Goal: Task Accomplishment & Management: Use online tool/utility

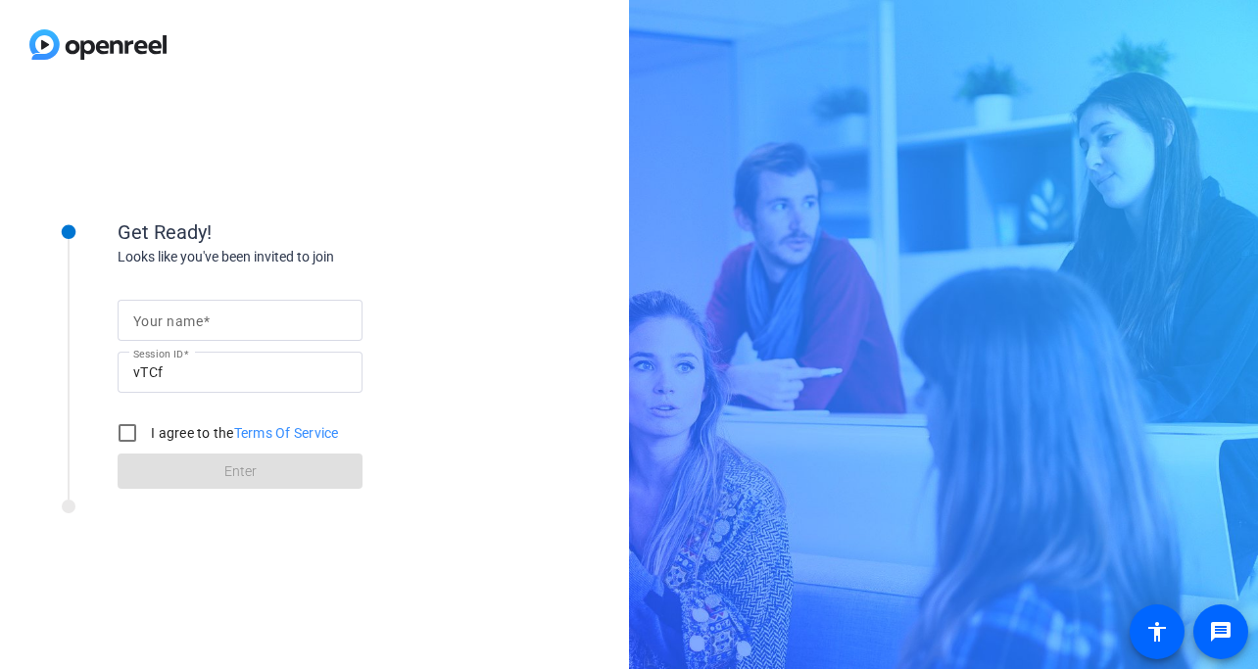
click at [212, 327] on input "Your name" at bounding box center [240, 321] width 214 height 24
type input "[PERSON_NAME]"
click at [130, 429] on input "I agree to the Terms Of Service" at bounding box center [127, 432] width 39 height 39
checkbox input "true"
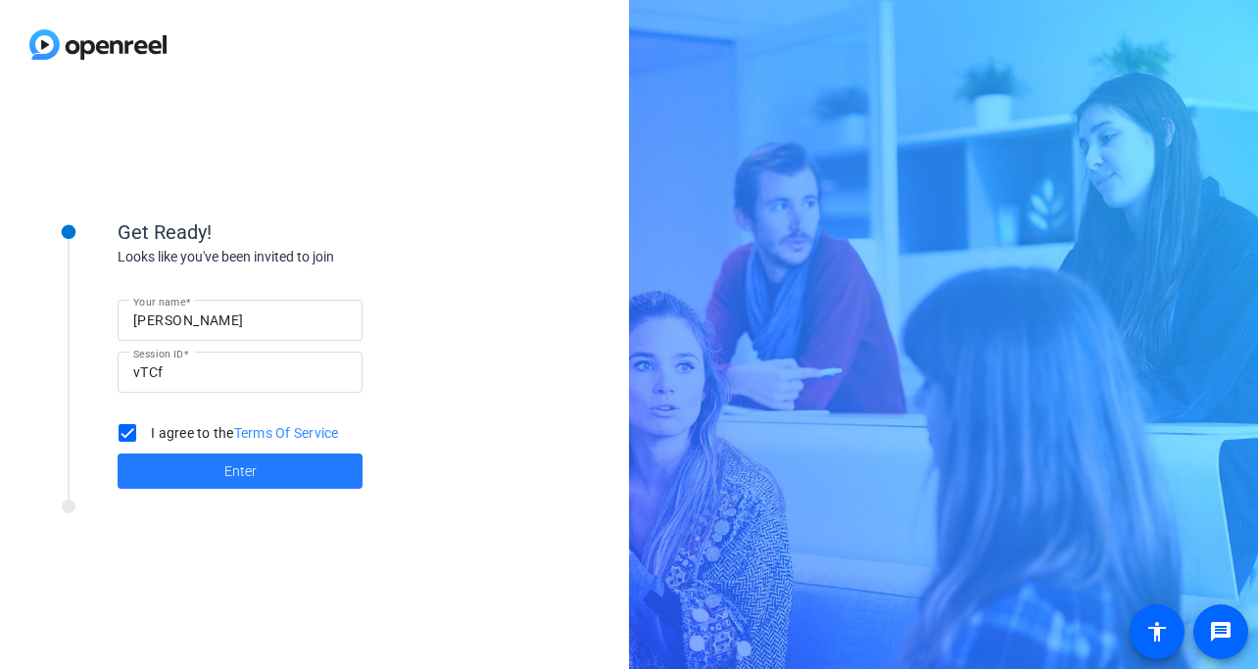
click at [175, 462] on span at bounding box center [240, 471] width 245 height 47
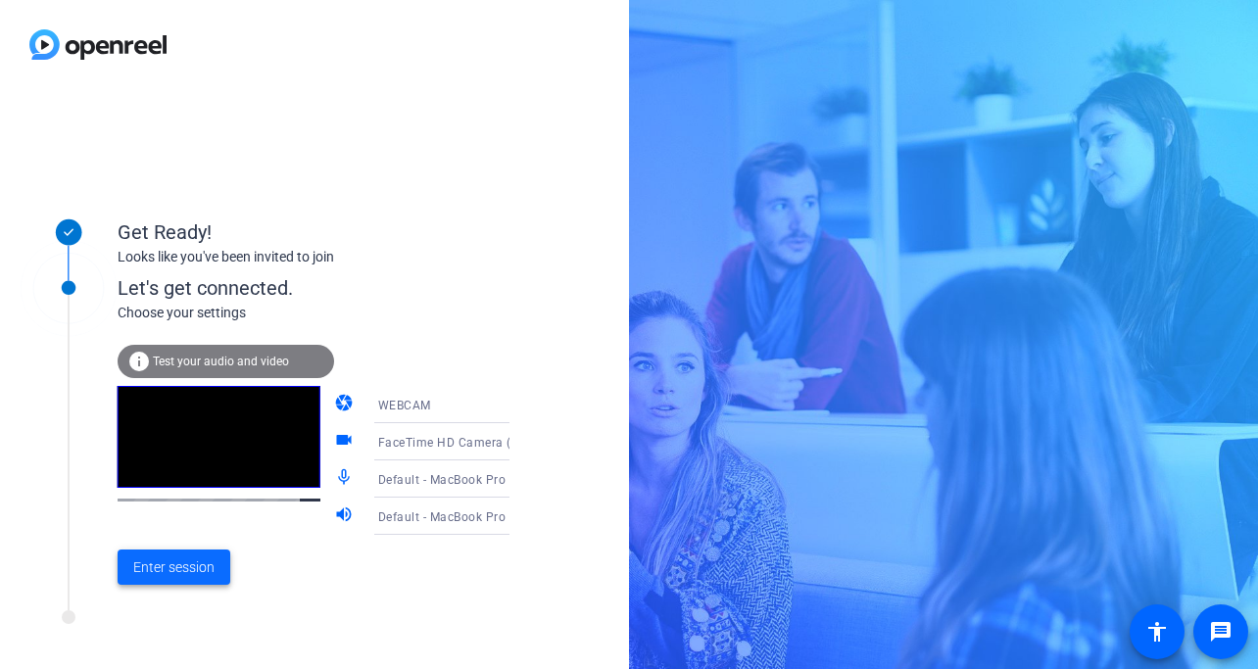
click at [182, 559] on span "Enter session" at bounding box center [173, 568] width 81 height 21
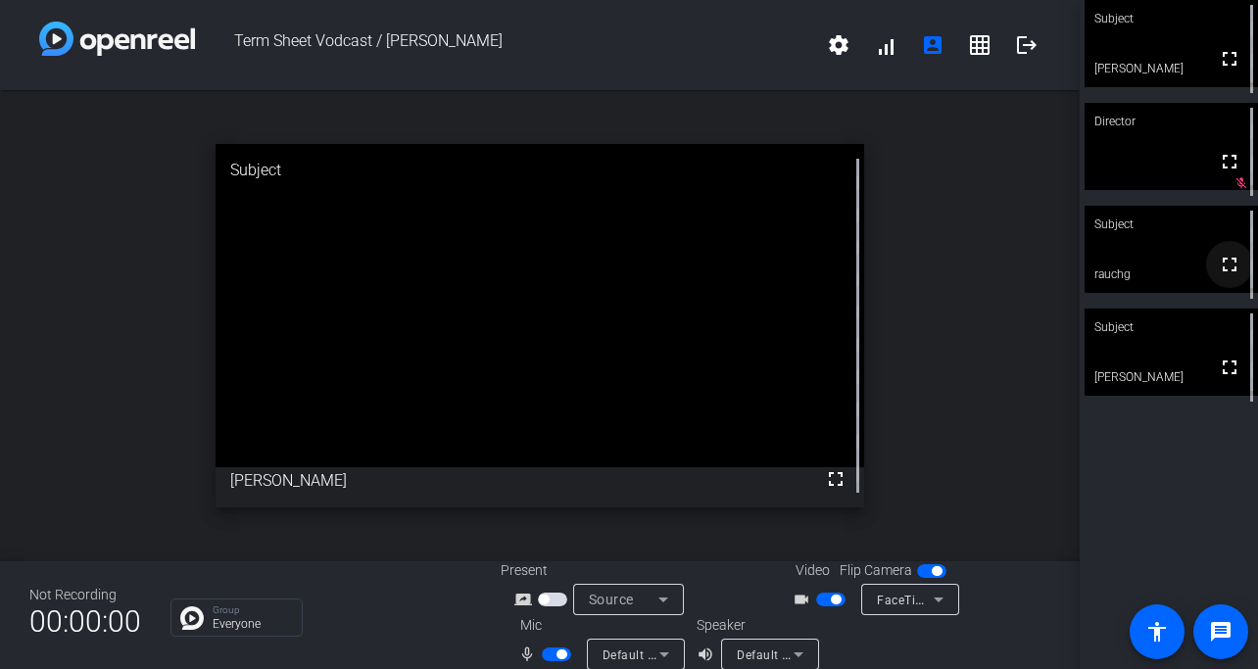
click at [1232, 275] on mat-icon "fullscreen" at bounding box center [1230, 265] width 24 height 24
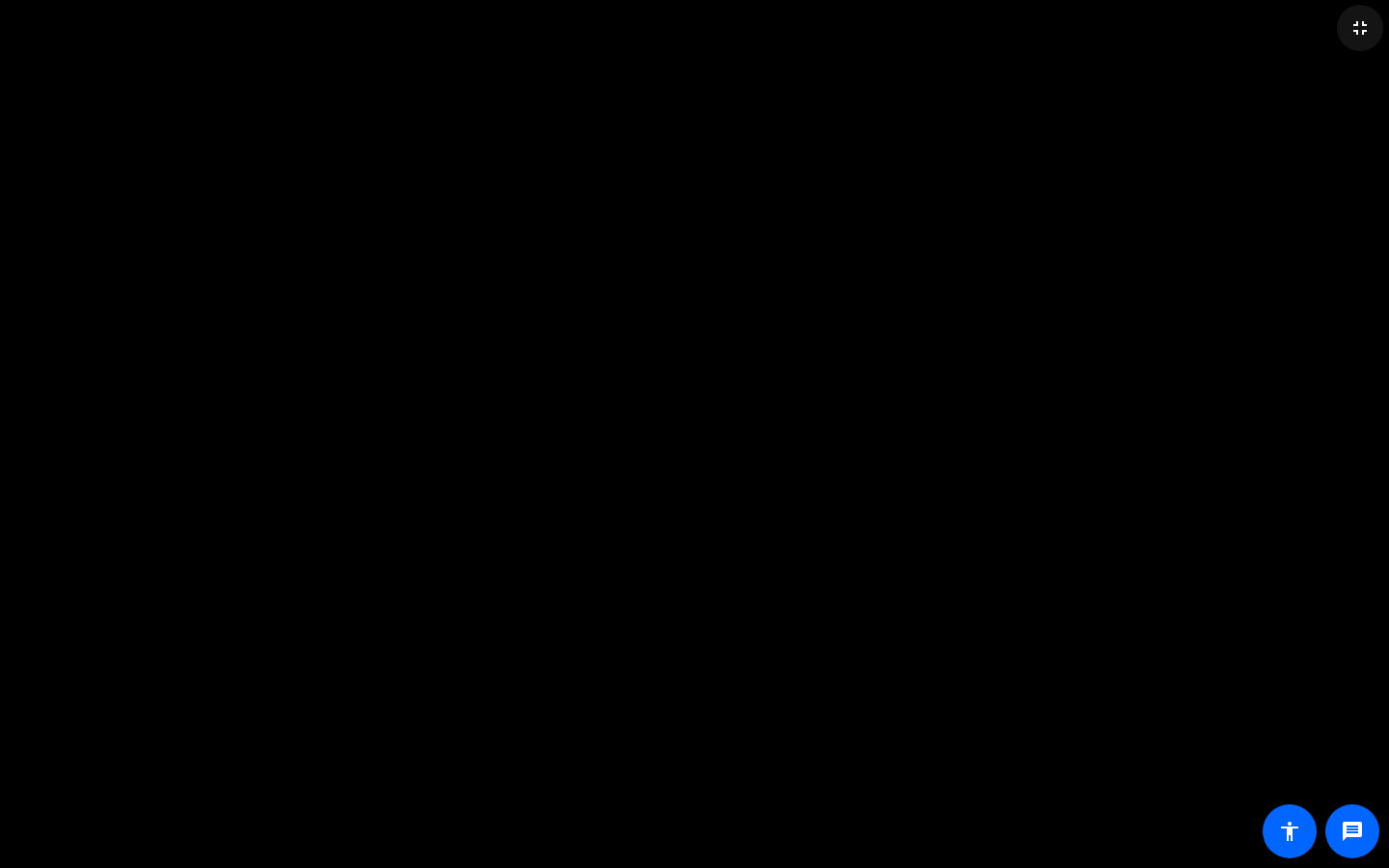
click at [1237, 31] on mat-icon "fullscreen_exit" at bounding box center [1360, 29] width 24 height 24
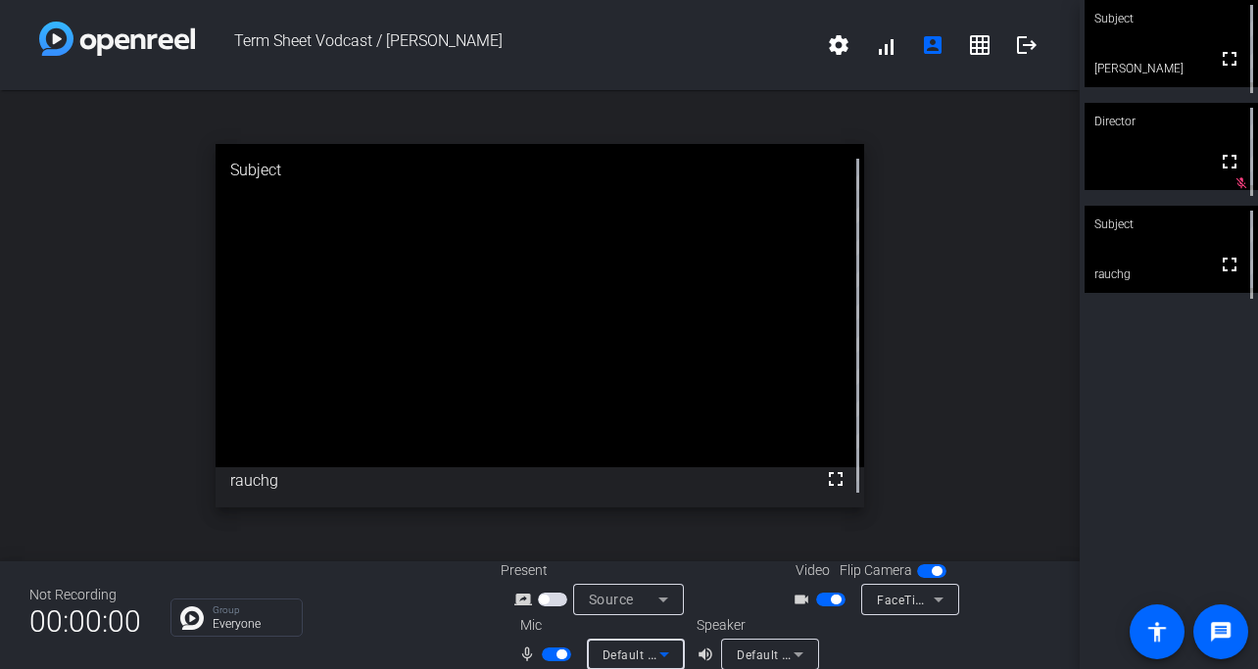
click at [647, 649] on span "Default - MacBook Pro Microphone (Built-in)" at bounding box center [729, 655] width 252 height 16
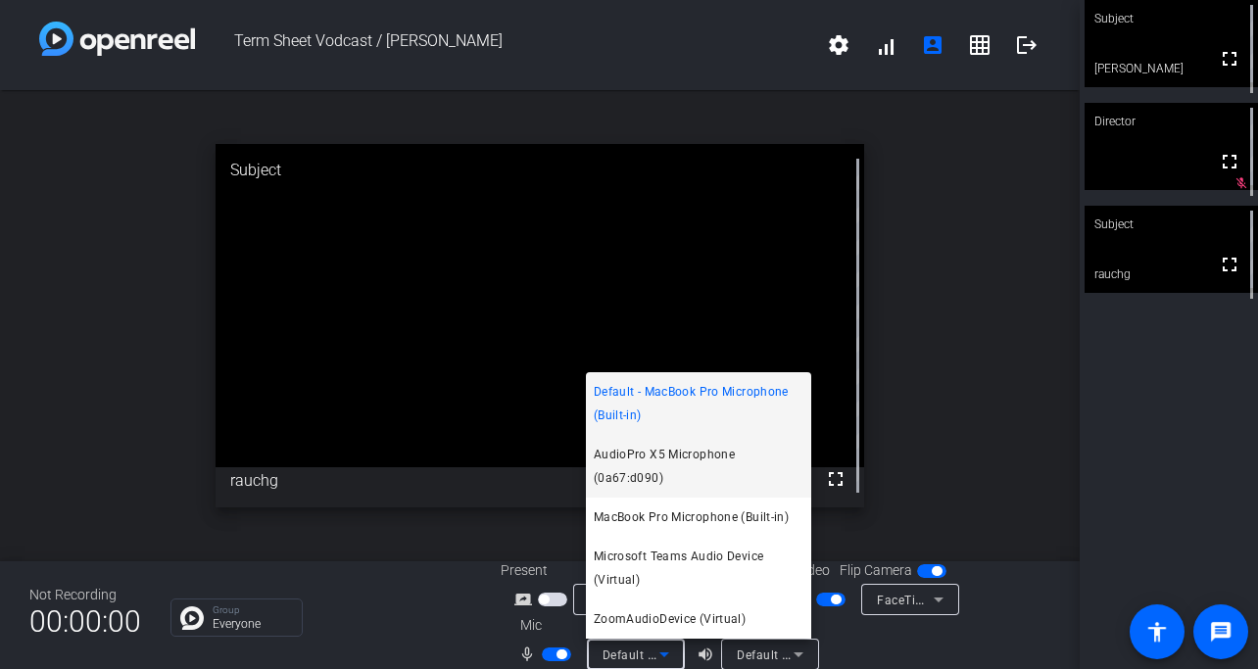
click at [743, 481] on span "AudioPro X5 Microphone (0a67:d090)" at bounding box center [699, 466] width 210 height 47
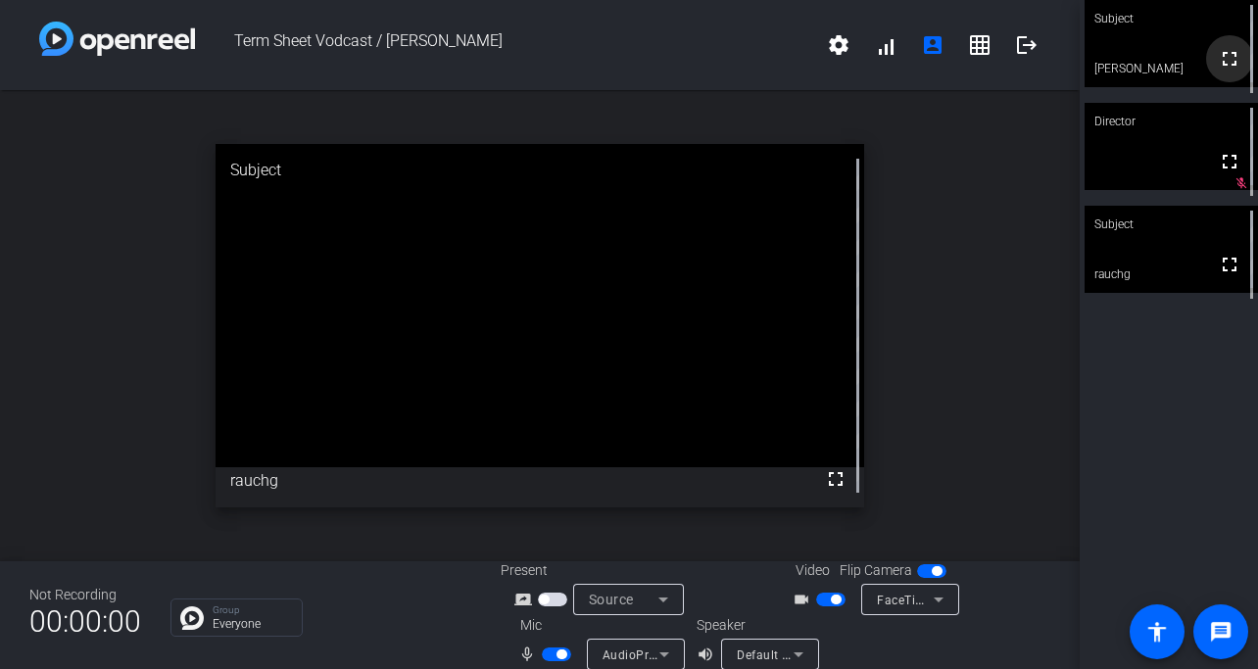
click at [1227, 66] on mat-icon "fullscreen" at bounding box center [1230, 59] width 24 height 24
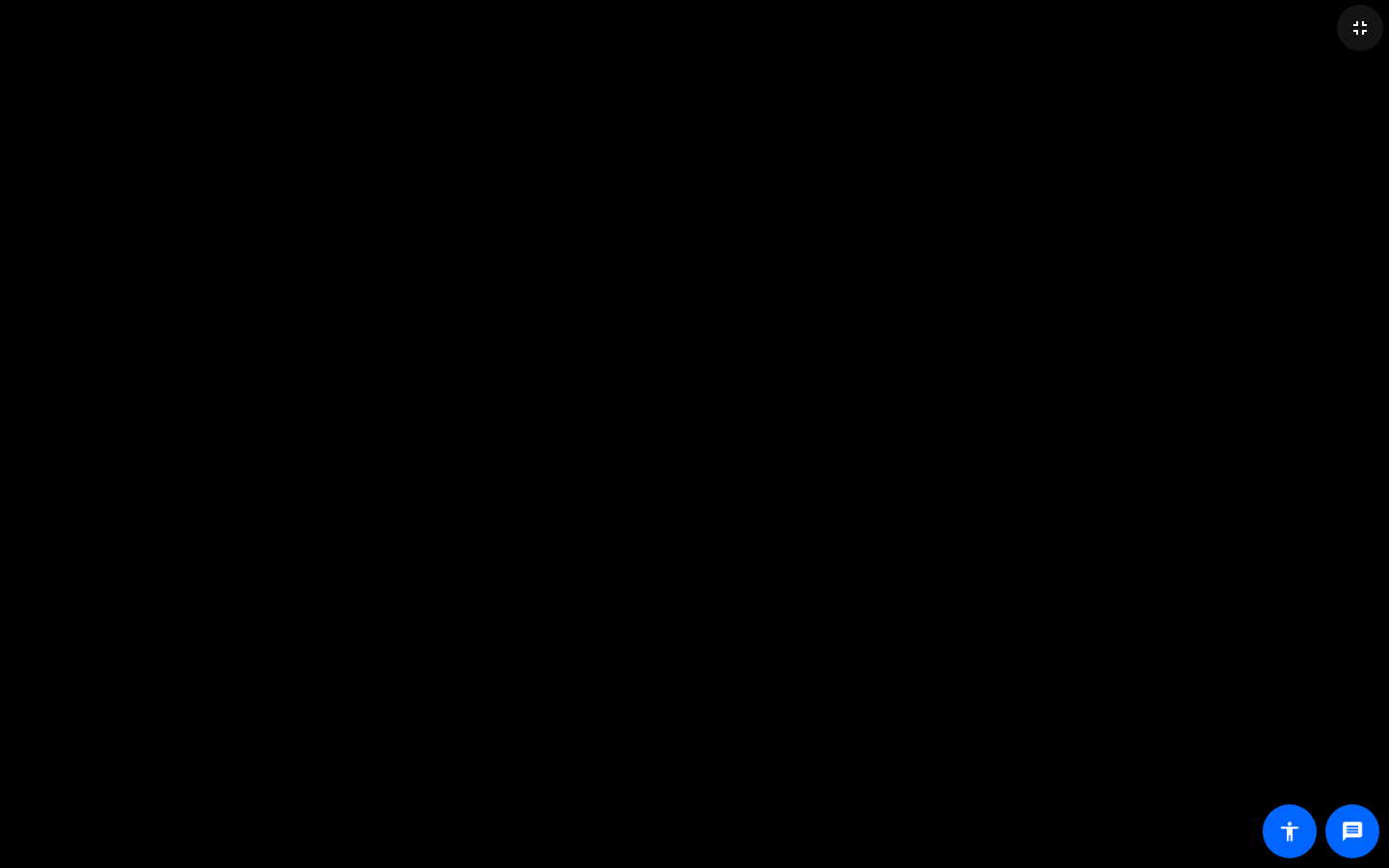
click at [1237, 28] on mat-icon "fullscreen_exit" at bounding box center [1360, 29] width 24 height 24
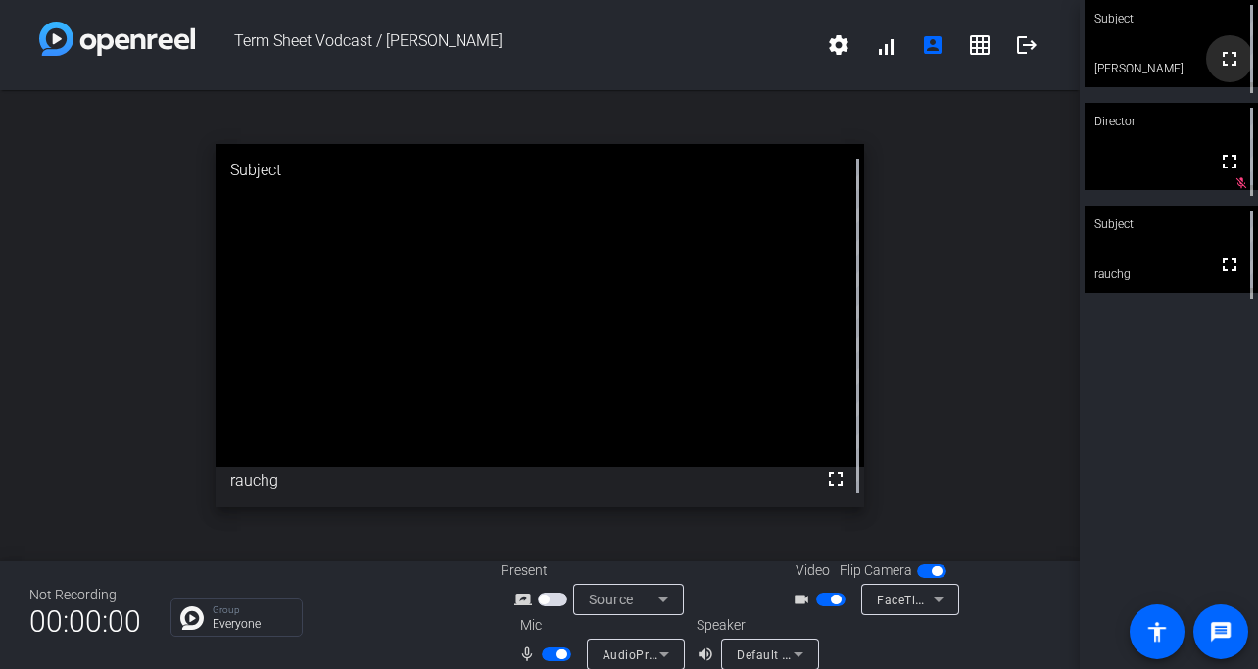
click at [1229, 71] on mat-icon "fullscreen" at bounding box center [1230, 59] width 24 height 24
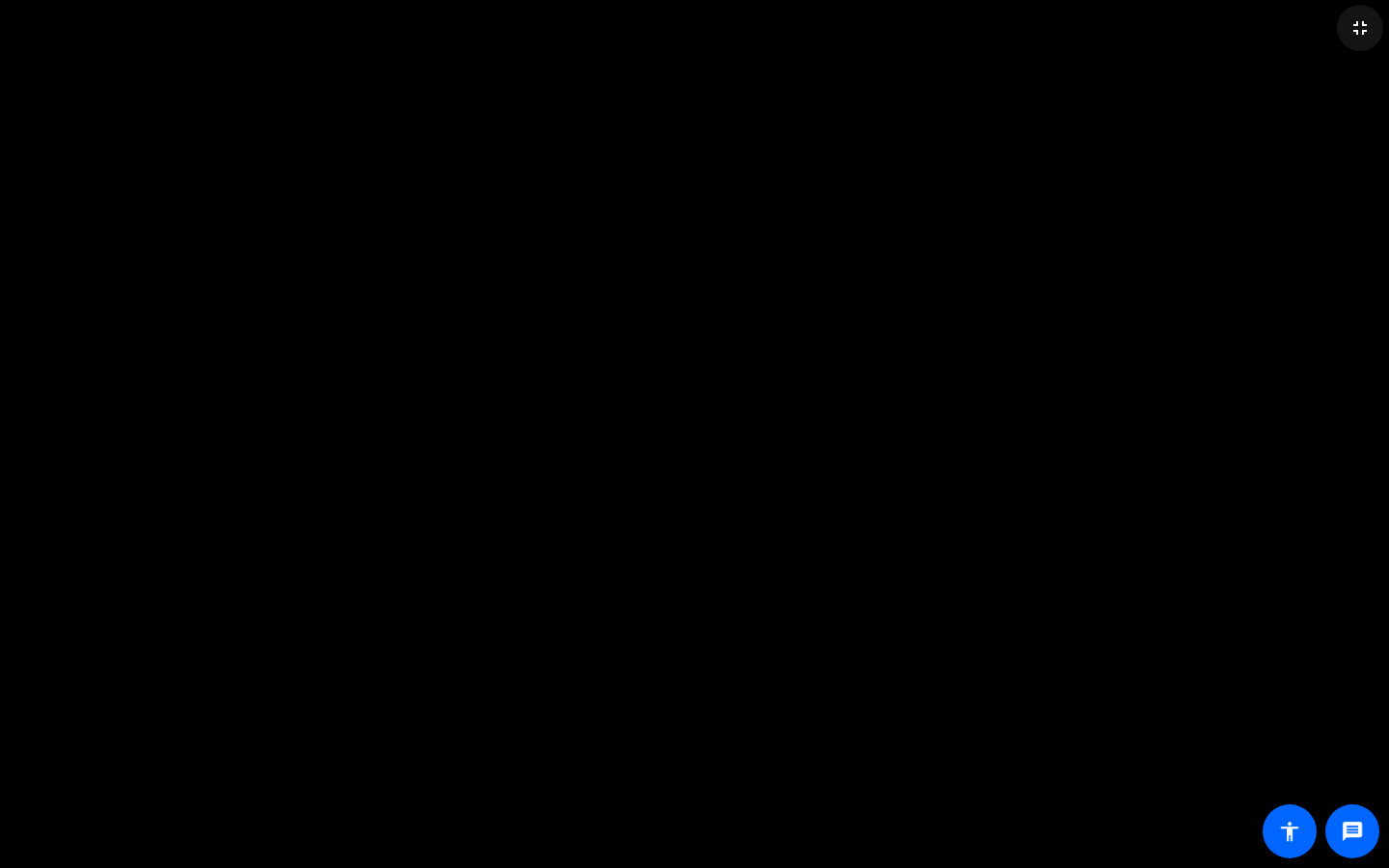
click at [1237, 18] on mat-icon "fullscreen_exit" at bounding box center [1360, 29] width 24 height 24
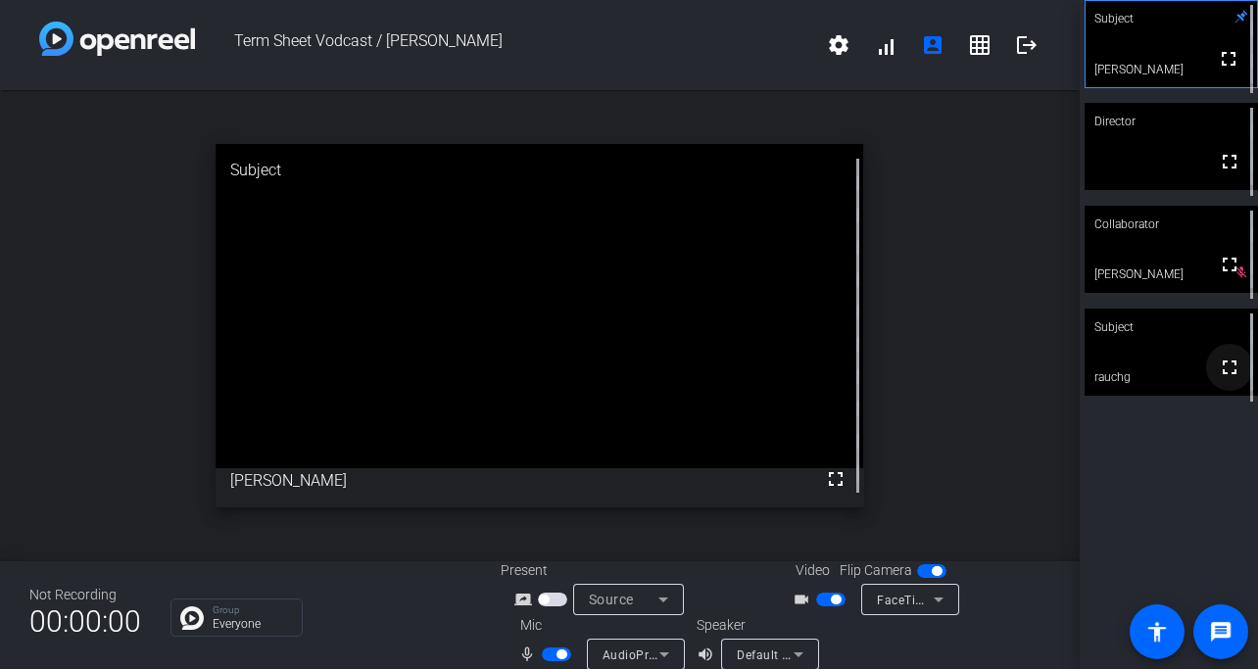
click at [1225, 379] on mat-icon "fullscreen" at bounding box center [1230, 368] width 24 height 24
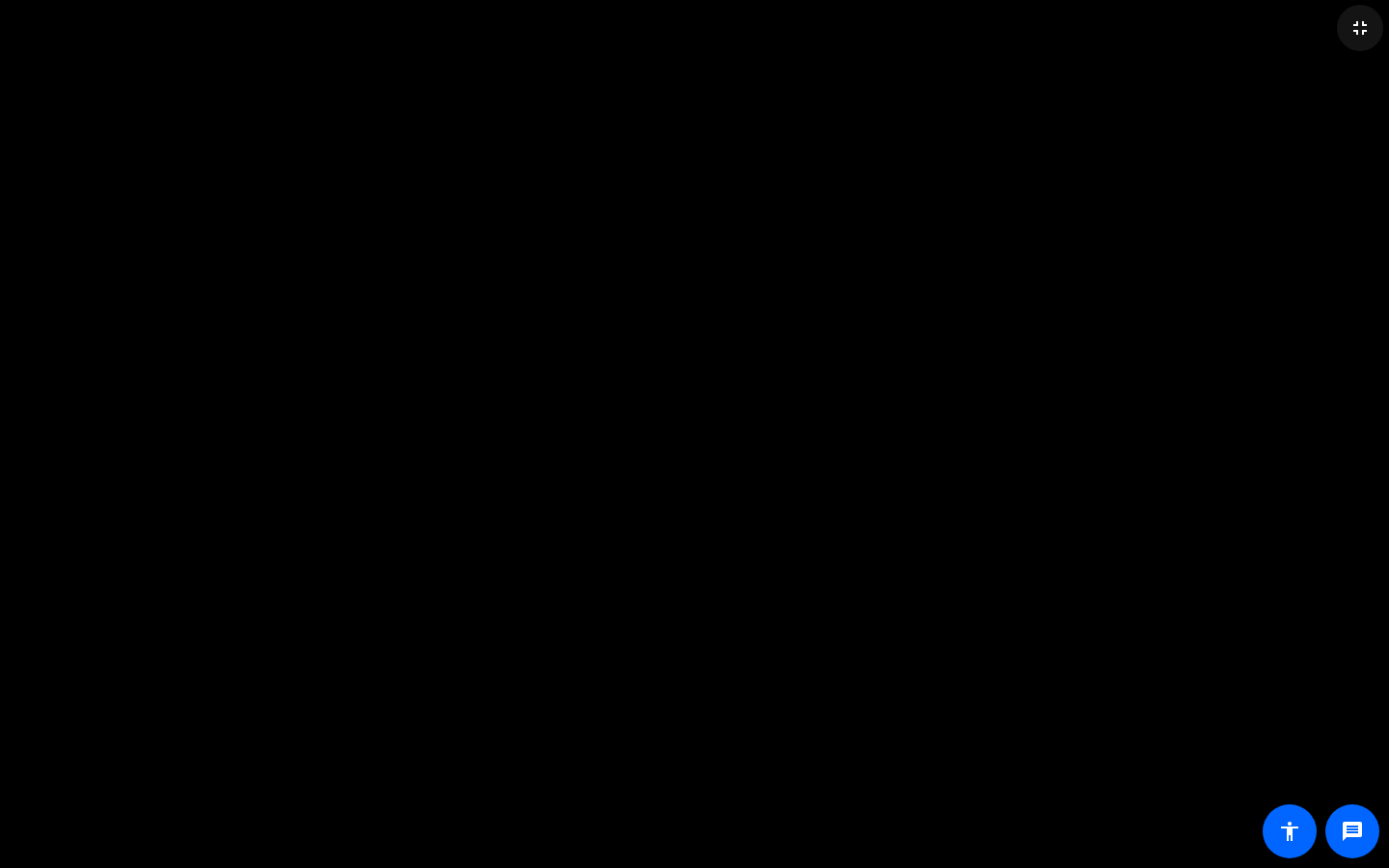
click at [1237, 33] on mat-icon "fullscreen_exit" at bounding box center [1360, 29] width 24 height 24
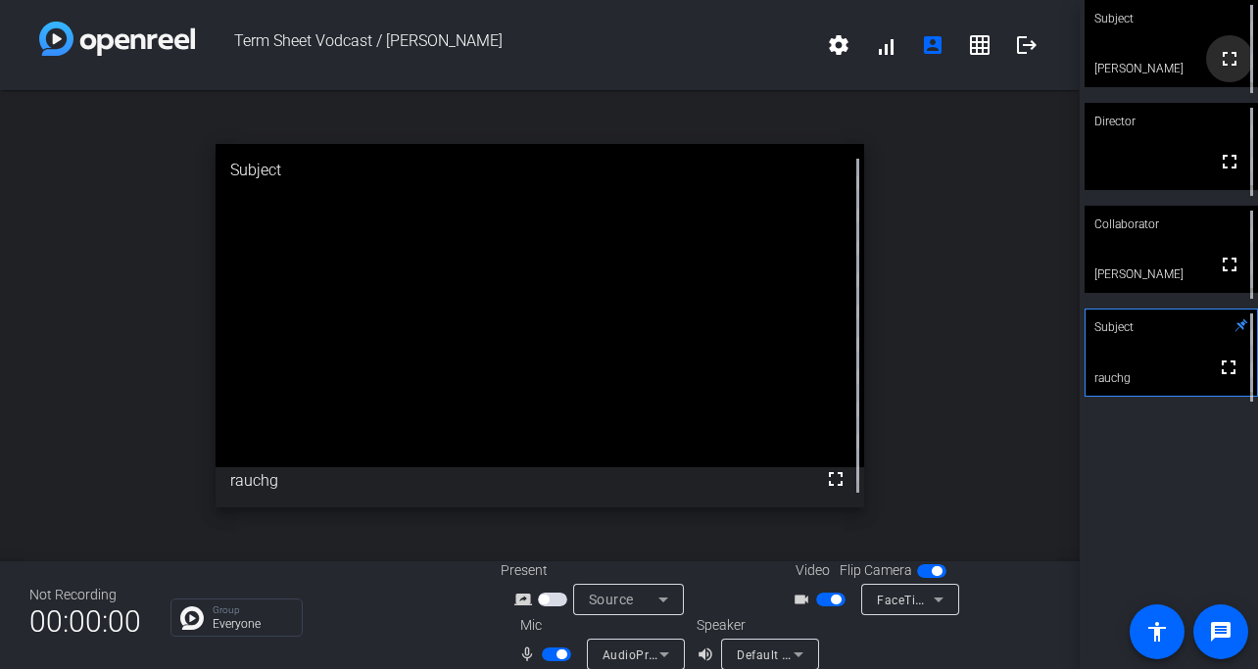
click at [1234, 66] on mat-icon "fullscreen" at bounding box center [1230, 59] width 24 height 24
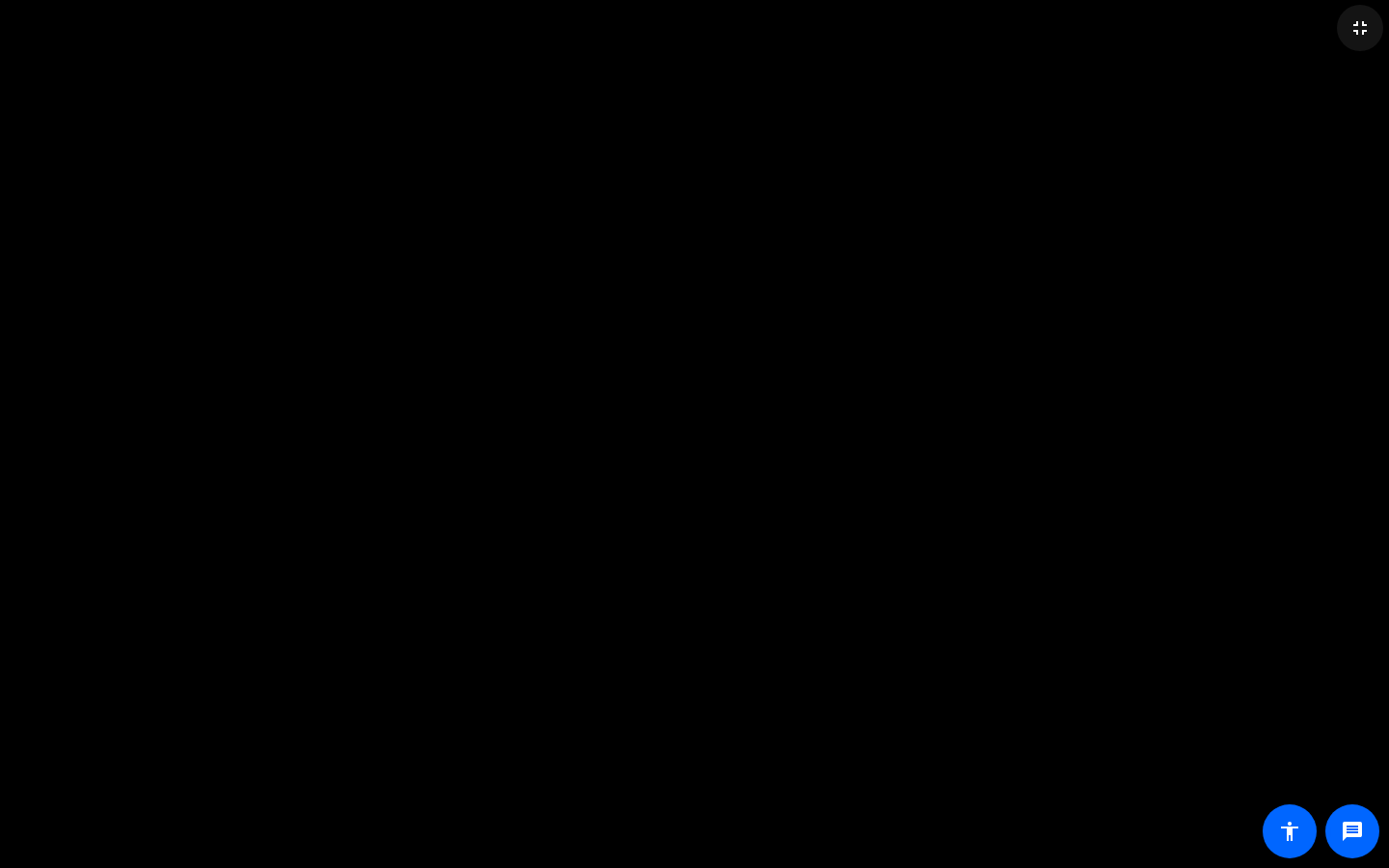
click at [1237, 31] on mat-icon "fullscreen_exit" at bounding box center [1360, 29] width 24 height 24
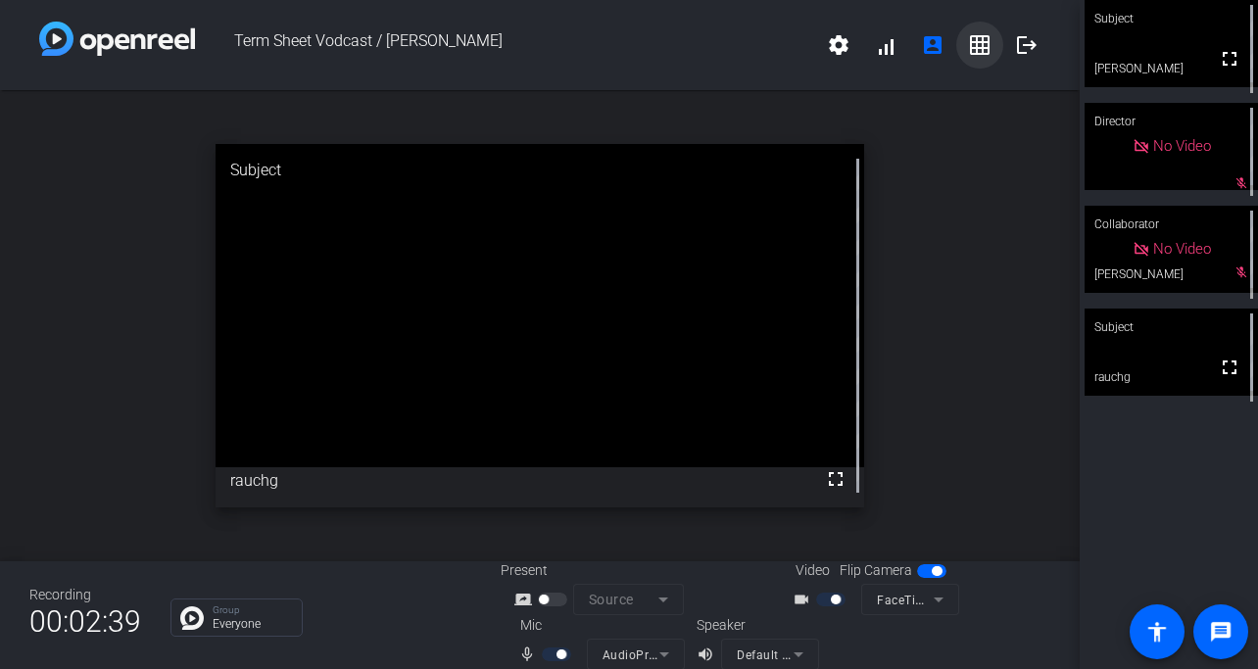
click at [974, 51] on mat-icon "grid_on" at bounding box center [980, 45] width 24 height 24
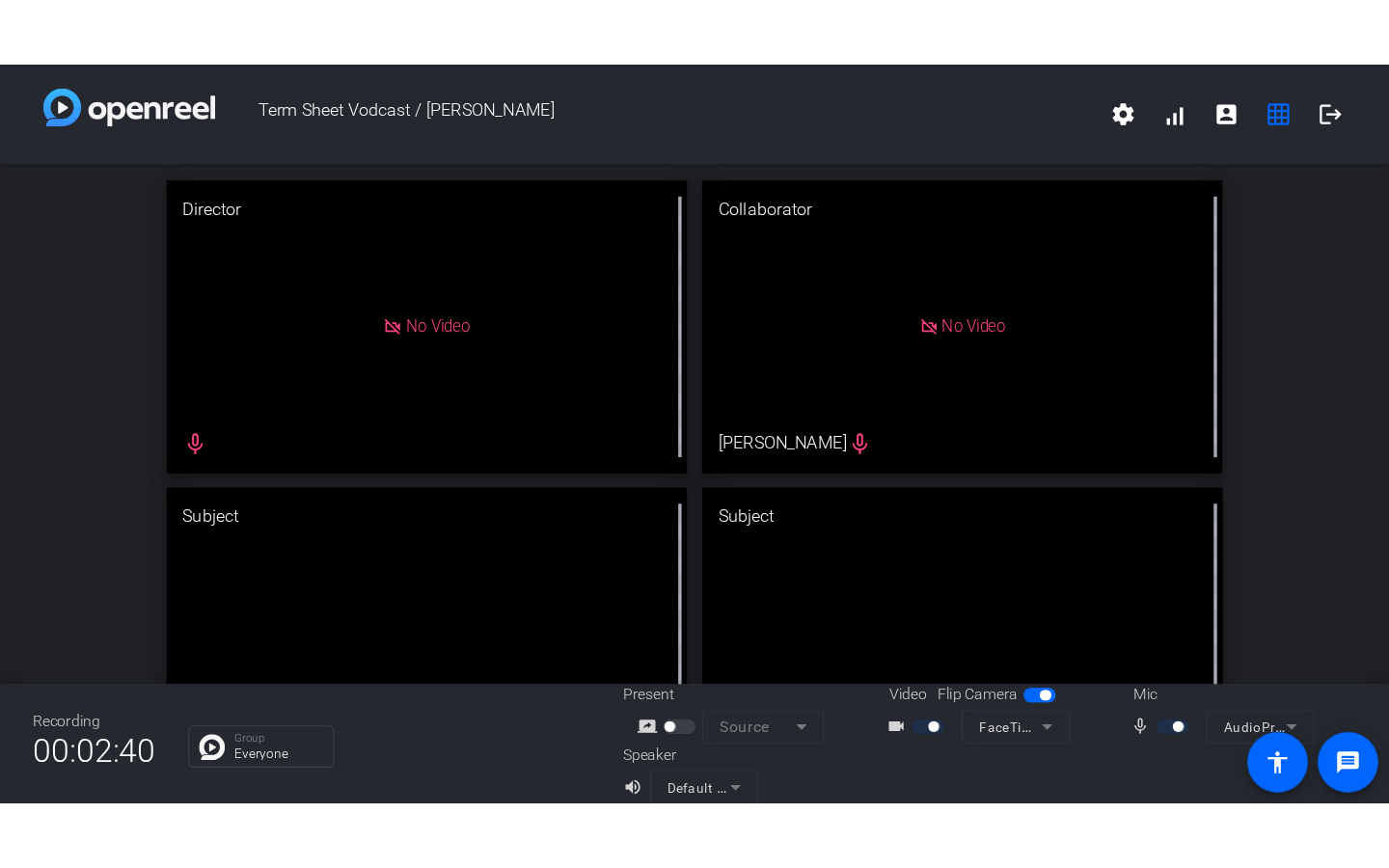
scroll to position [100, 0]
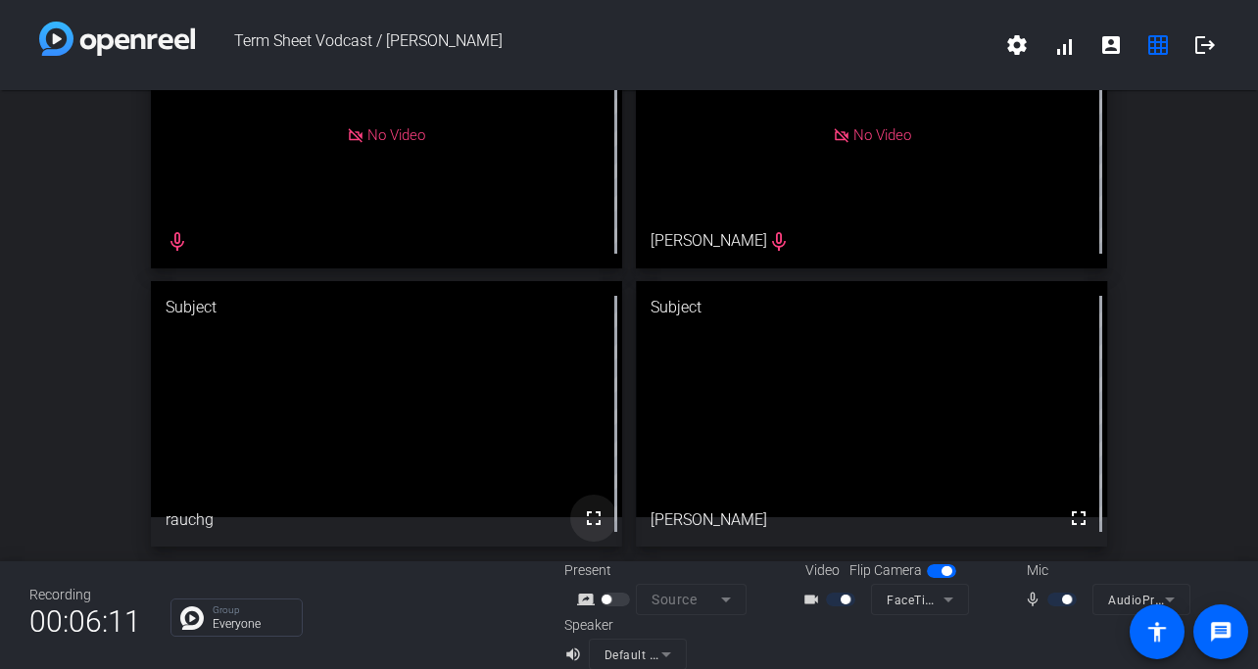
click at [584, 520] on mat-icon "fullscreen" at bounding box center [594, 519] width 24 height 24
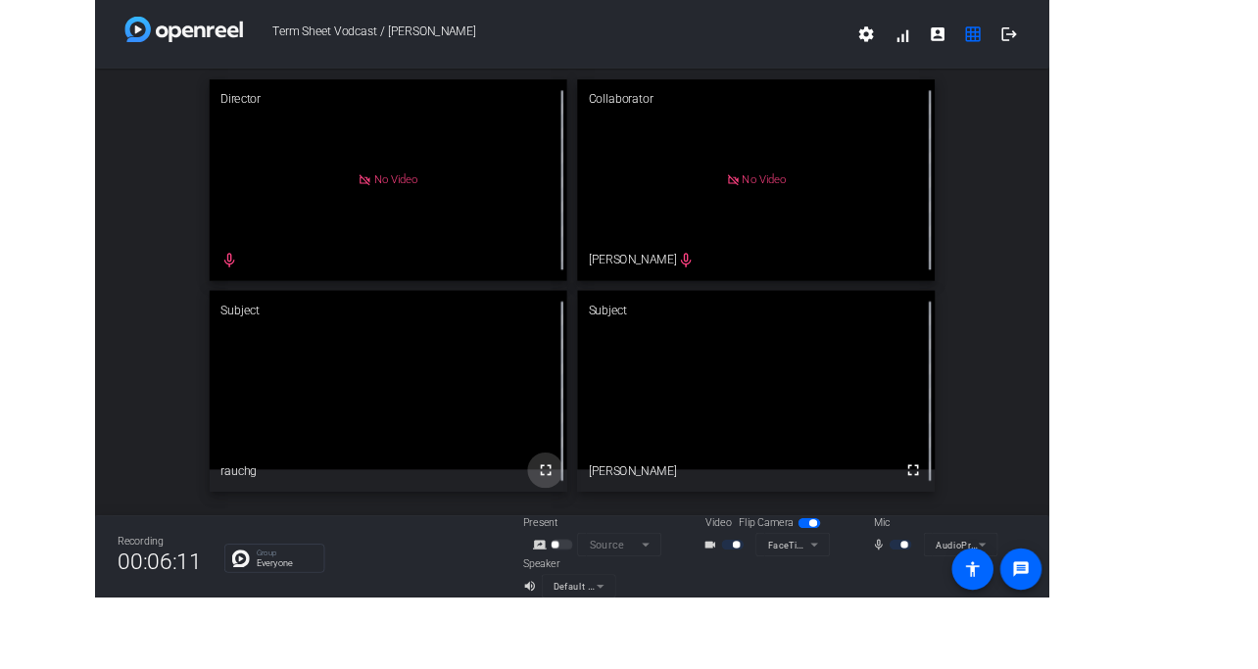
scroll to position [0, 0]
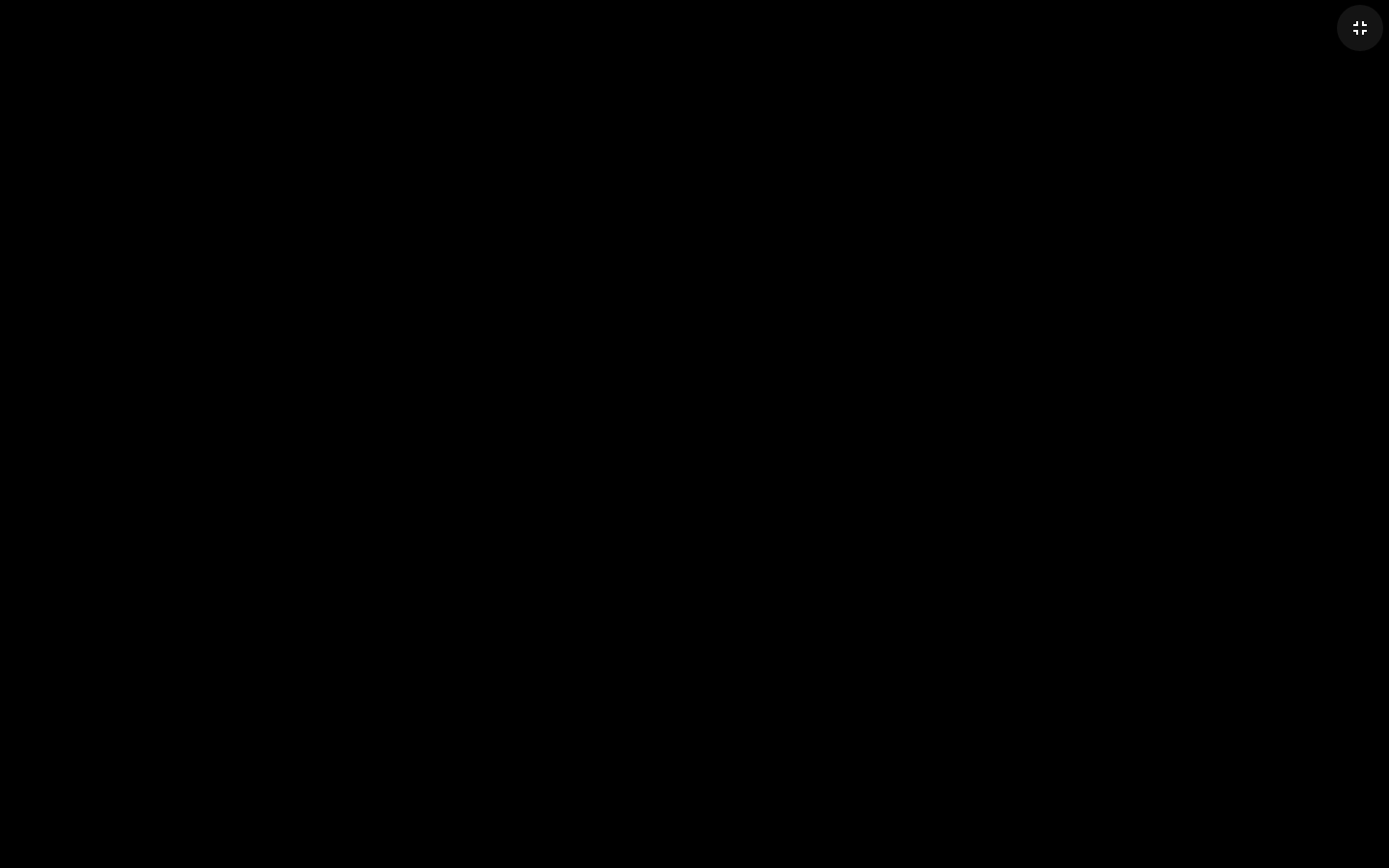
click at [1237, 35] on mat-icon "fullscreen_exit" at bounding box center [1360, 29] width 24 height 24
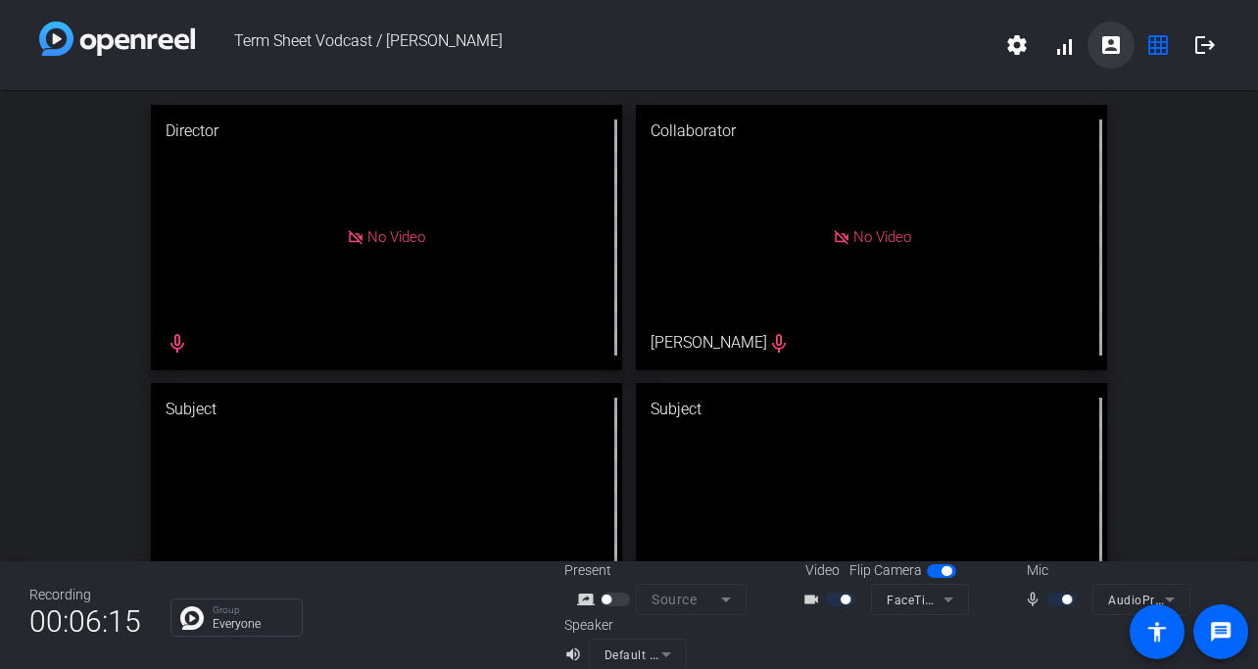
click at [1119, 48] on mat-icon "account_box" at bounding box center [1111, 45] width 24 height 24
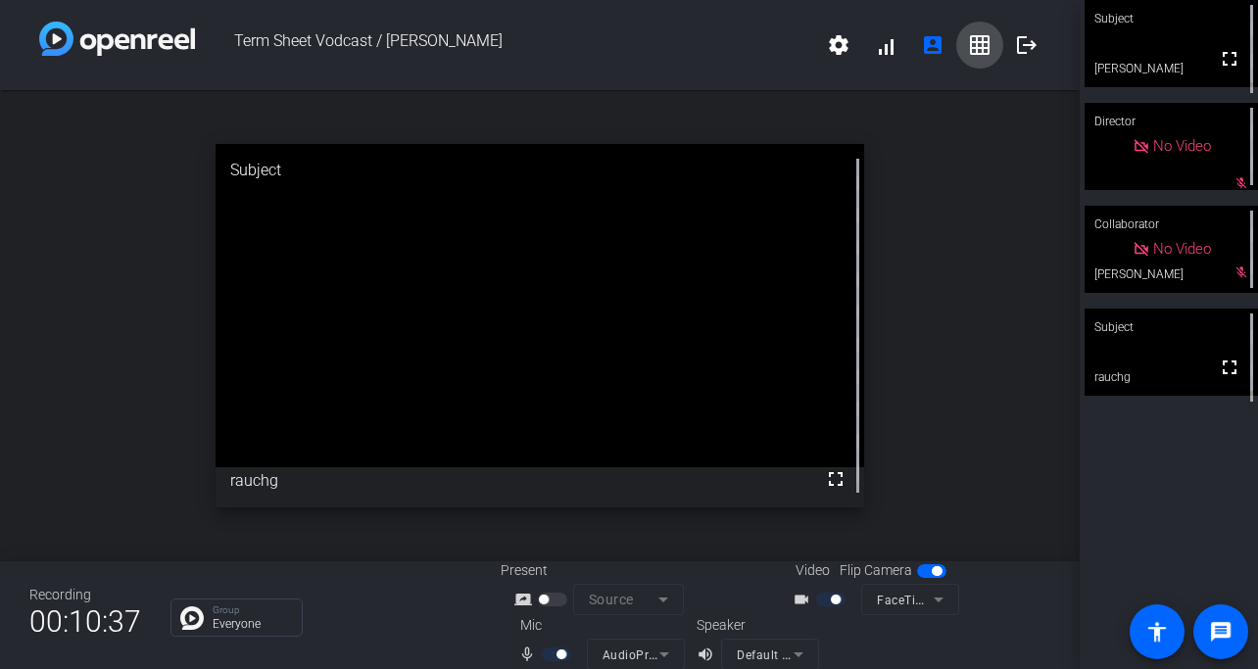
click at [981, 46] on mat-icon "grid_on" at bounding box center [980, 45] width 24 height 24
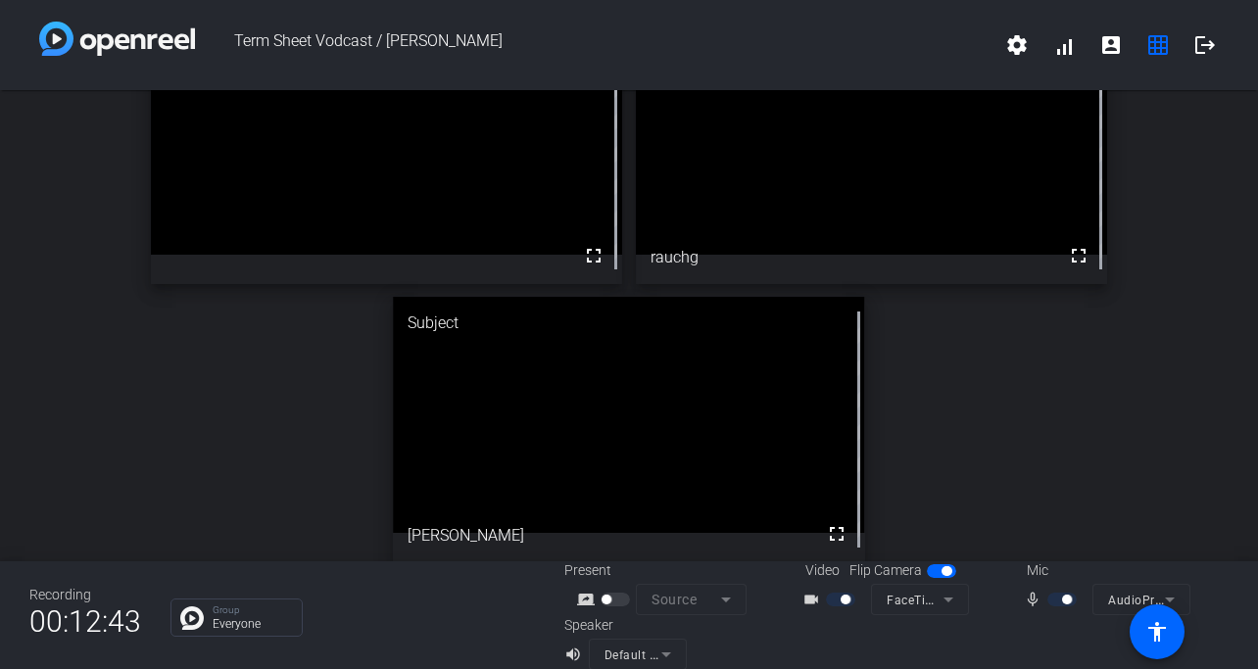
scroll to position [102, 0]
